Goal: Check status: Check status

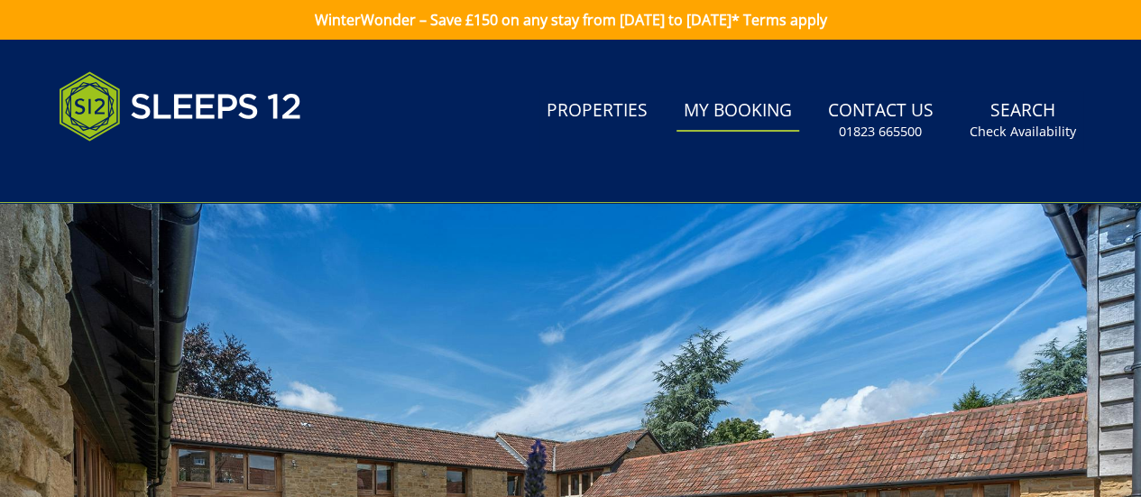
click at [728, 112] on link "My Booking" at bounding box center [737, 111] width 123 height 41
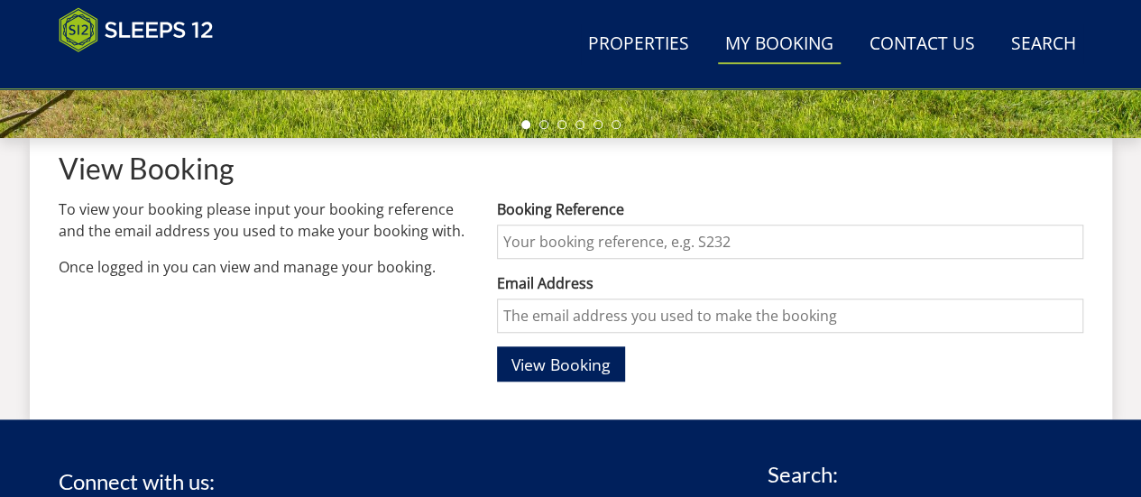
scroll to position [631, 0]
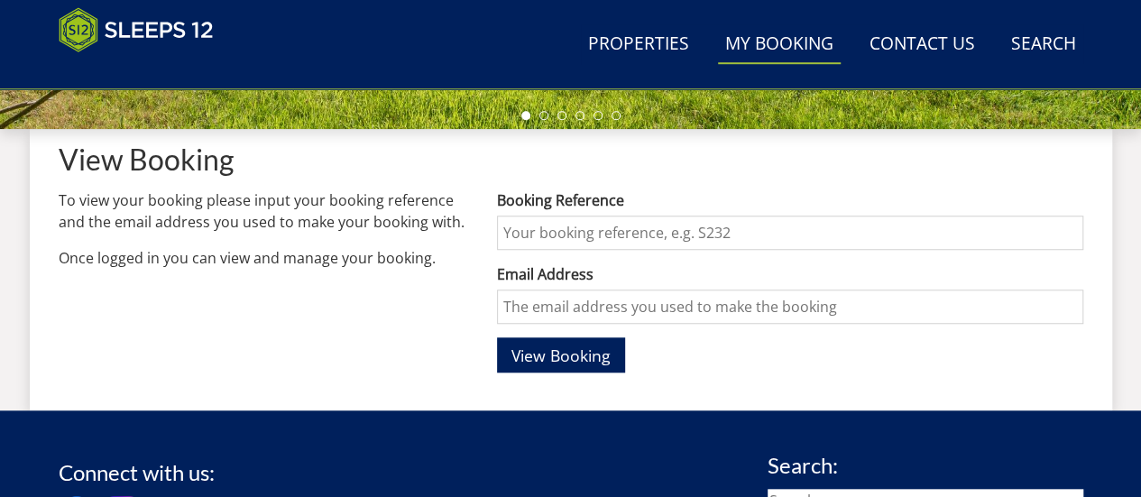
click at [662, 229] on input "Booking Reference" at bounding box center [789, 232] width 585 height 34
type input "S45286"
click at [589, 347] on span "View Booking" at bounding box center [560, 355] width 99 height 22
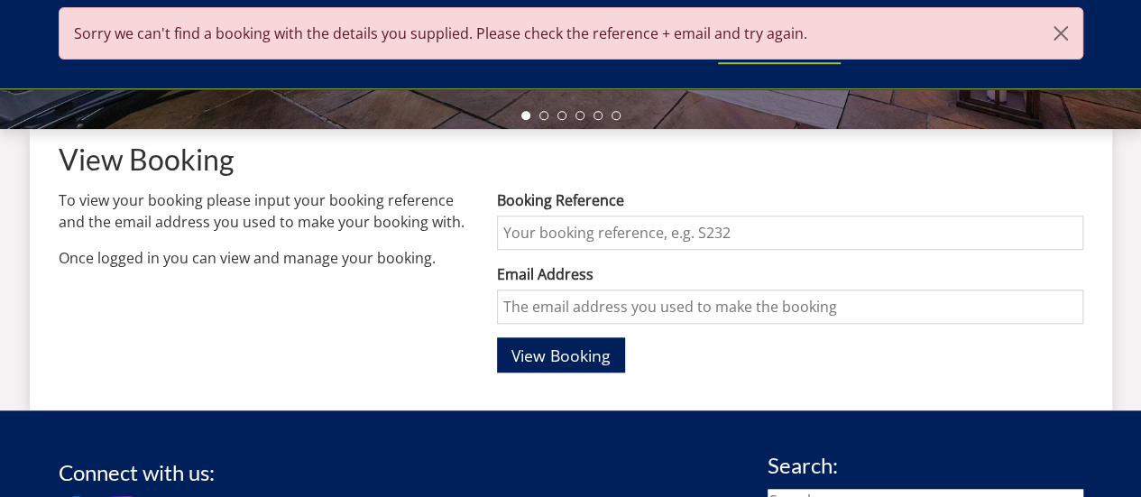
click at [586, 234] on input "Booking Reference" at bounding box center [789, 232] width 585 height 34
type input "S45286"
click at [573, 302] on input "Email Address" at bounding box center [789, 306] width 585 height 34
type input "[EMAIL_ADDRESS][DOMAIN_NAME]"
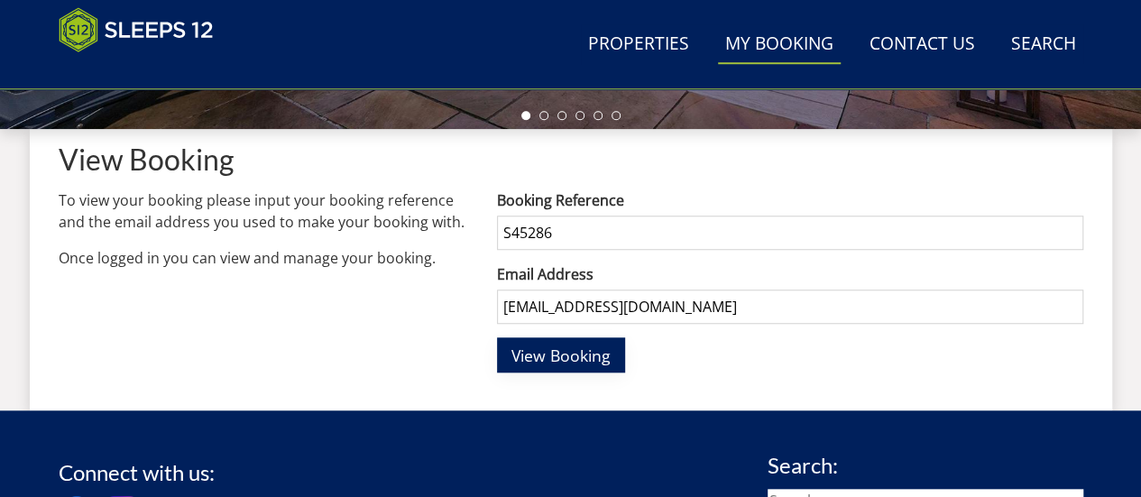
click at [588, 358] on span "View Booking" at bounding box center [560, 355] width 99 height 22
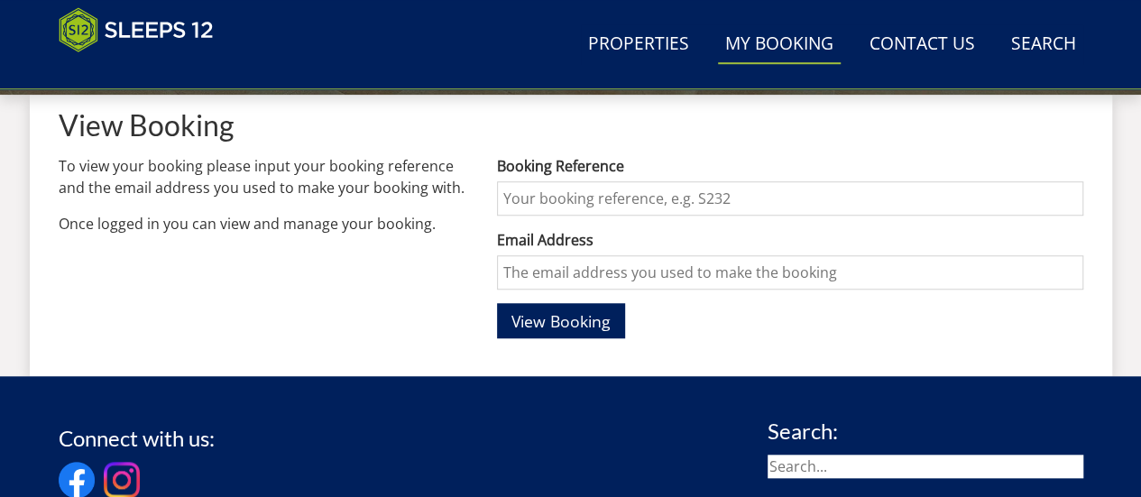
scroll to position [721, 0]
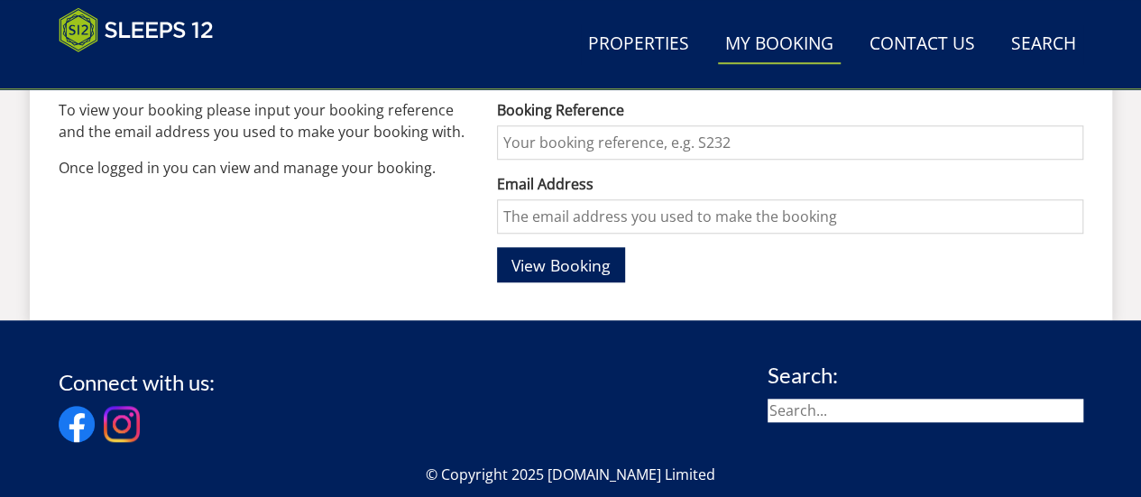
click at [598, 148] on input "Booking Reference" at bounding box center [789, 142] width 585 height 34
type input "47728"
click at [572, 213] on input "Email Address" at bounding box center [789, 216] width 585 height 34
type input "[EMAIL_ADDRESS][DOMAIN_NAME]"
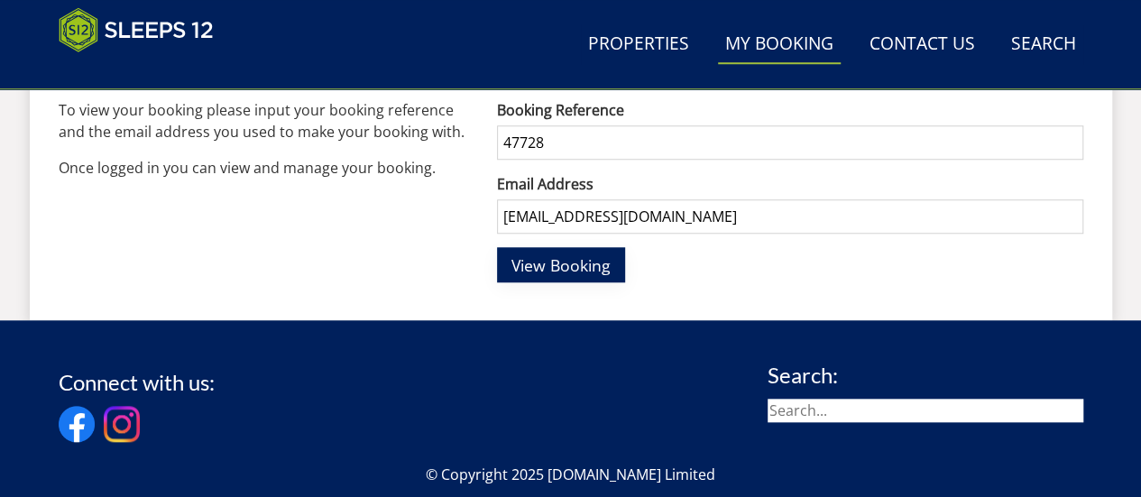
click at [591, 264] on span "View Booking" at bounding box center [560, 265] width 99 height 22
